Goal: Task Accomplishment & Management: Use online tool/utility

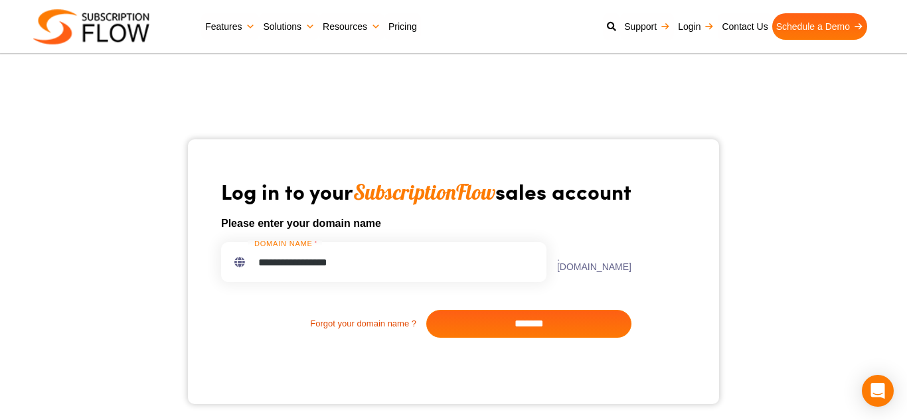
type input "**********"
click at [499, 323] on input "*******" at bounding box center [528, 324] width 205 height 28
